Goal: Navigation & Orientation: Find specific page/section

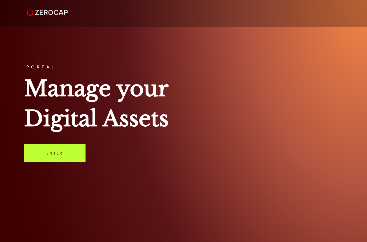
click at [56, 154] on link "Enter" at bounding box center [54, 153] width 61 height 18
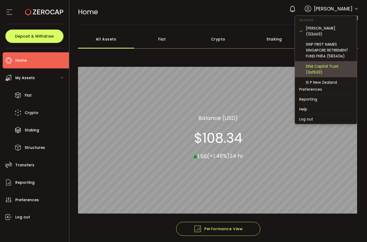
click at [317, 63] on div "DNA Capital Trust (3afb33)" at bounding box center [329, 69] width 47 height 12
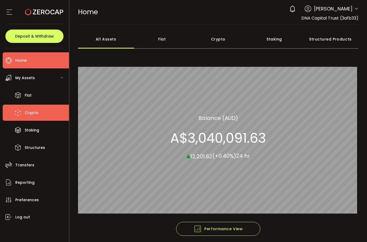
click at [33, 112] on span "Crypto" at bounding box center [32, 113] width 14 height 8
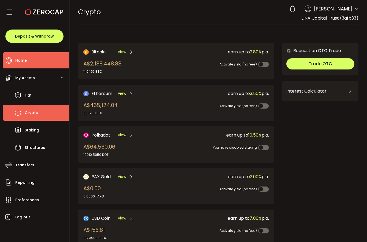
click at [35, 57] on li "Home" at bounding box center [36, 60] width 66 height 16
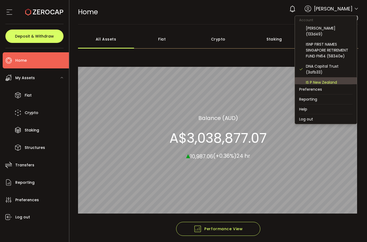
click at [329, 79] on div "IS P New Zealand Retirement Fund NZ12 (d725b0)" at bounding box center [329, 88] width 47 height 18
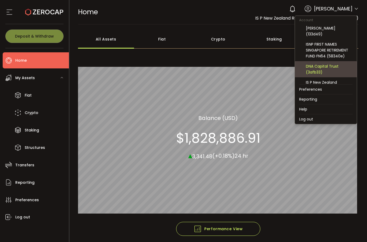
click at [324, 63] on div "DNA Capital Trust (3afb33)" at bounding box center [329, 69] width 47 height 12
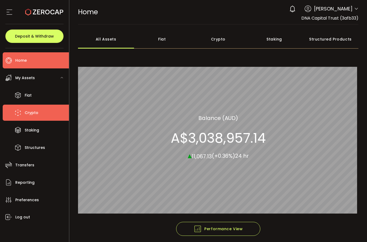
click at [43, 109] on li "Crypto" at bounding box center [36, 113] width 66 height 16
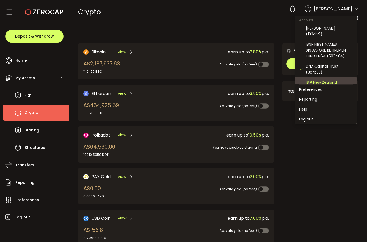
click at [322, 79] on div "IS P New Zealand Retirement Fund NZ12 (d725b0)" at bounding box center [329, 88] width 47 height 18
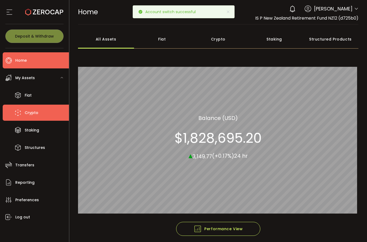
click at [27, 113] on span "Crypto" at bounding box center [32, 113] width 14 height 8
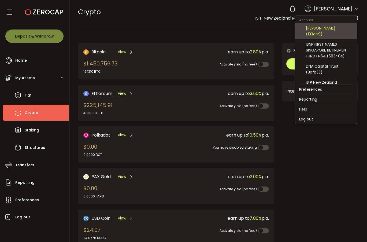
click at [336, 30] on div "David Wills (133d49)" at bounding box center [329, 31] width 47 height 12
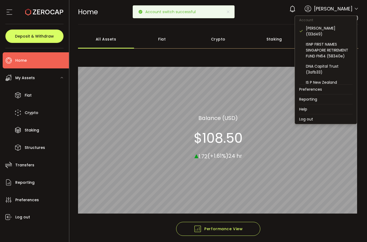
click at [356, 9] on icon at bounding box center [356, 9] width 4 height 4
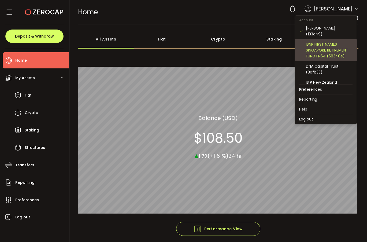
click at [334, 39] on div "ISNP FIRST NAMES SINGAPORE RETIREMENT FUND FN64 (58340e)" at bounding box center [325, 50] width 53 height 22
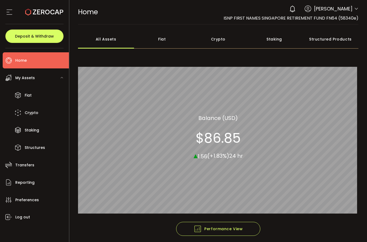
click at [354, 9] on icon at bounding box center [356, 9] width 4 height 4
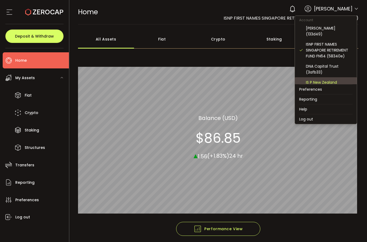
click at [324, 80] on div "IS P New Zealand Retirement Fund NZ12 (d725b0)" at bounding box center [329, 88] width 47 height 18
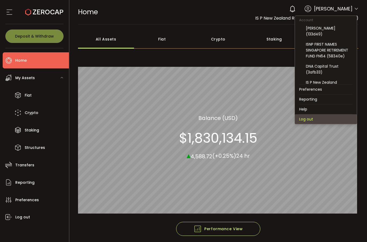
click at [323, 115] on li "Log out" at bounding box center [326, 119] width 62 height 10
